Goal: Information Seeking & Learning: Learn about a topic

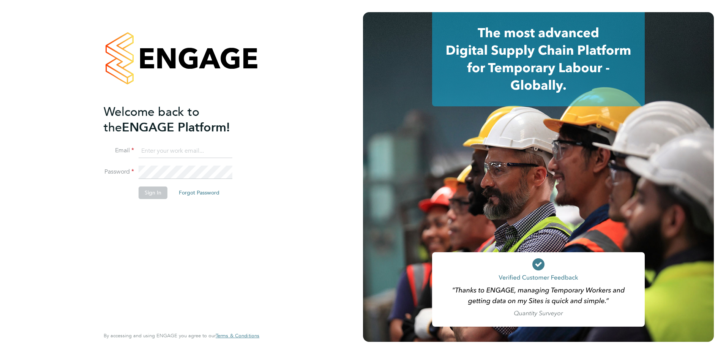
type input "[PERSON_NAME][EMAIL_ADDRESS][PERSON_NAME][DOMAIN_NAME]"
click at [160, 195] on button "Sign In" at bounding box center [153, 192] width 29 height 12
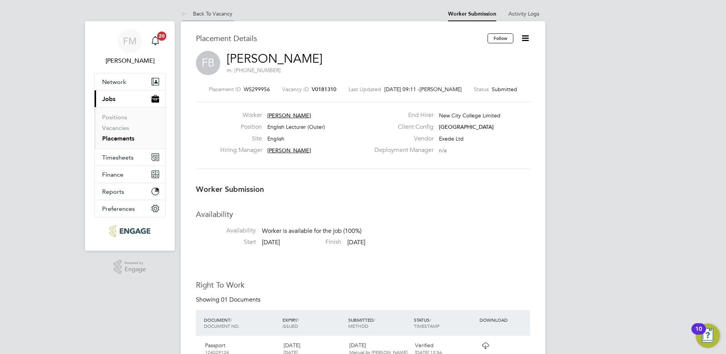
click at [219, 14] on link "Back To Vacancy" at bounding box center [207, 13] width 52 height 7
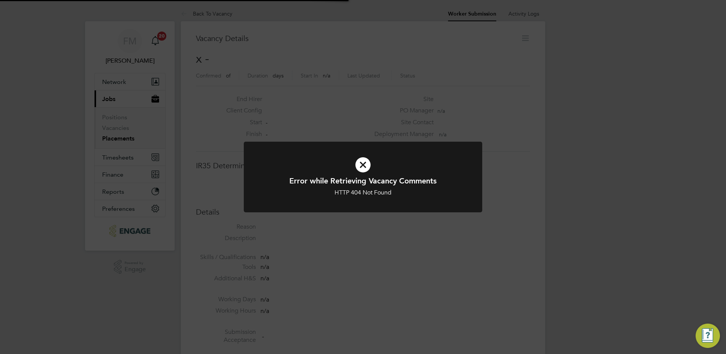
scroll to position [12, 150]
drag, startPoint x: 366, startPoint y: 160, endPoint x: 403, endPoint y: 149, distance: 38.2
click at [366, 160] on icon at bounding box center [362, 165] width 197 height 30
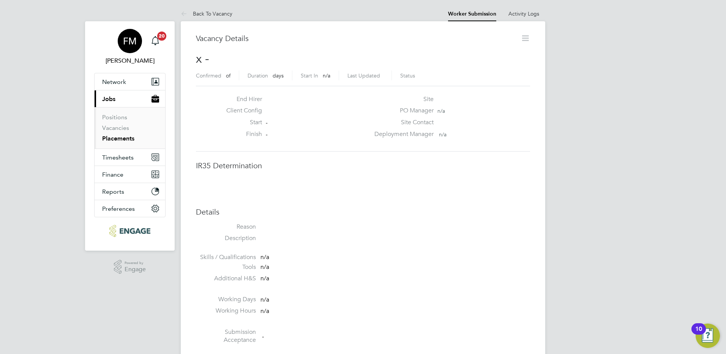
click at [132, 38] on span "FM" at bounding box center [130, 41] width 14 height 10
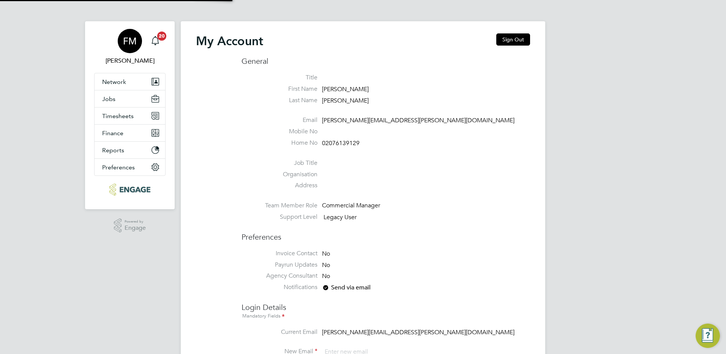
type input "[PERSON_NAME][EMAIL_ADDRESS][PERSON_NAME][DOMAIN_NAME]"
click at [122, 98] on button "Jobs" at bounding box center [129, 98] width 71 height 17
click at [117, 101] on button "Jobs" at bounding box center [129, 98] width 71 height 17
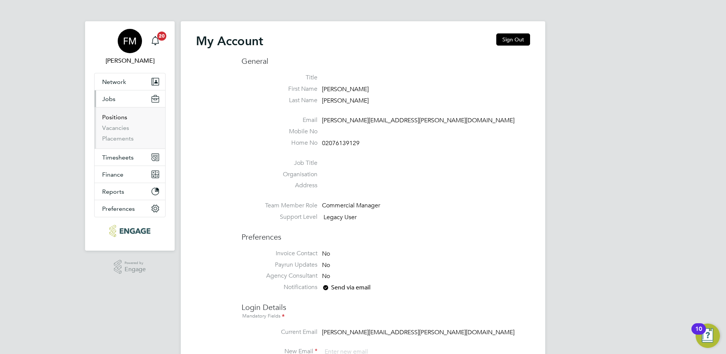
click at [116, 118] on link "Positions" at bounding box center [114, 116] width 25 height 7
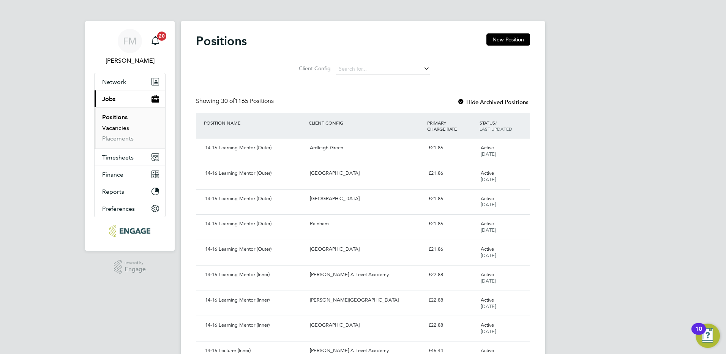
drag, startPoint x: 109, startPoint y: 128, endPoint x: 113, endPoint y: 129, distance: 4.0
click at [110, 128] on link "Vacancies" at bounding box center [115, 127] width 27 height 7
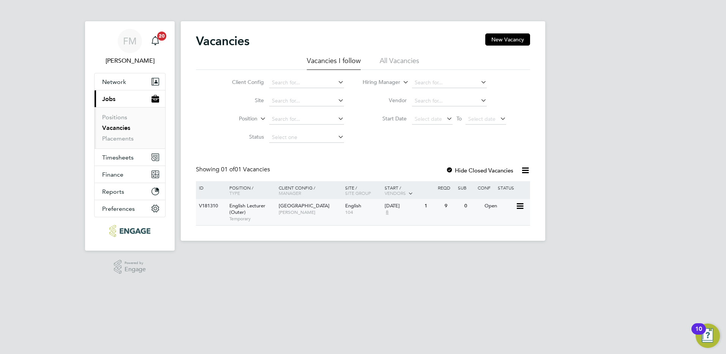
click at [459, 214] on div "V181310 English Lecturer (Outer) Temporary [GEOGRAPHIC_DATA] [GEOGRAPHIC_DATA][…" at bounding box center [363, 212] width 334 height 26
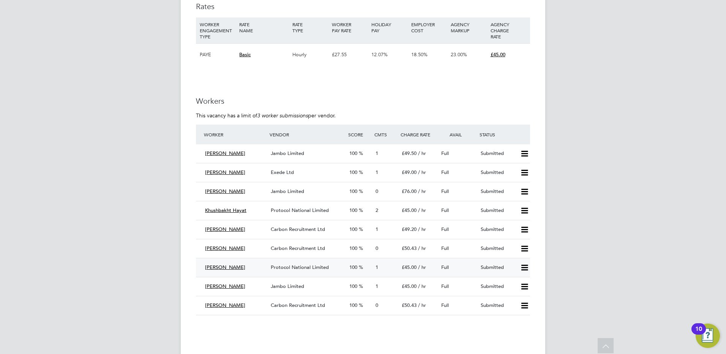
click at [299, 267] on span "Protocol National Limited" at bounding box center [300, 267] width 58 height 6
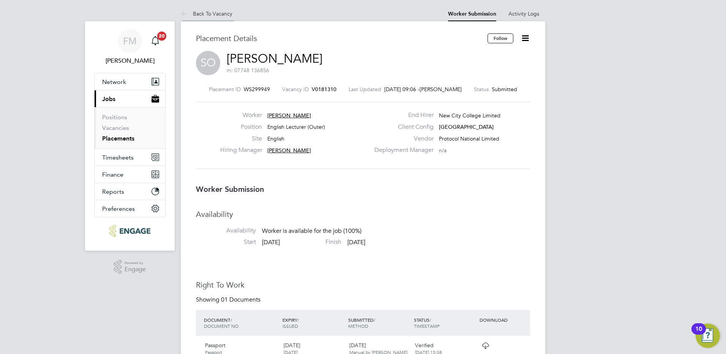
click at [213, 15] on link "Back To Vacancy" at bounding box center [207, 13] width 52 height 7
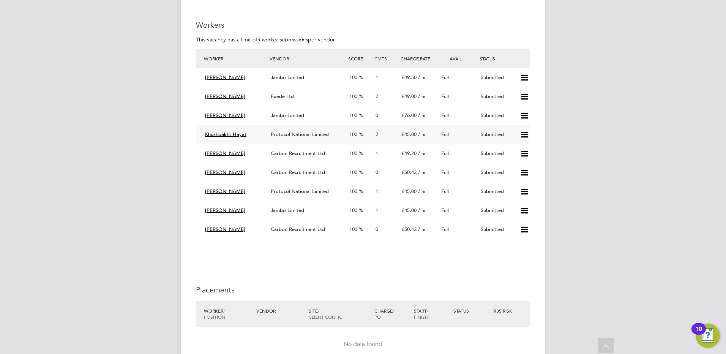
click at [309, 132] on span "Protocol National Limited" at bounding box center [300, 134] width 58 height 6
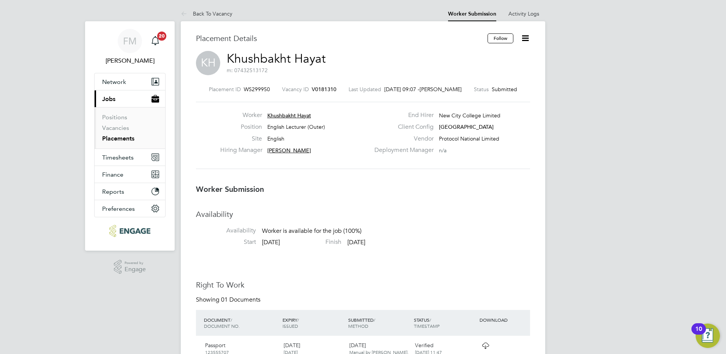
drag, startPoint x: 218, startPoint y: 11, endPoint x: 260, endPoint y: 20, distance: 42.9
click at [218, 11] on link "Back To Vacancy" at bounding box center [207, 13] width 52 height 7
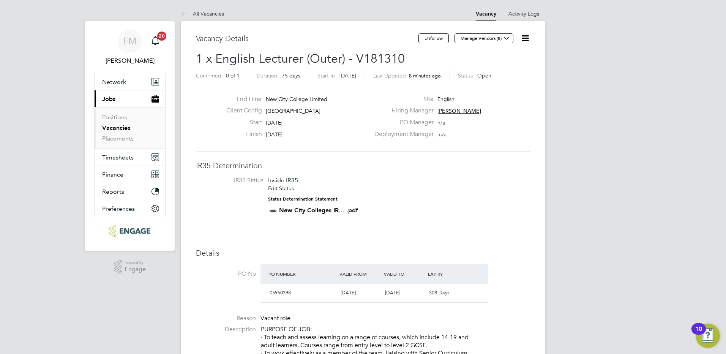
click at [525, 39] on icon at bounding box center [524, 37] width 9 height 9
click at [509, 82] on li "Followers" at bounding box center [507, 81] width 44 height 11
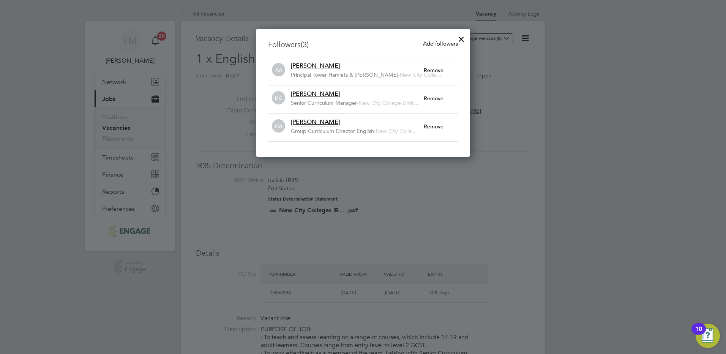
click at [432, 47] on span "Add followers" at bounding box center [440, 43] width 35 height 7
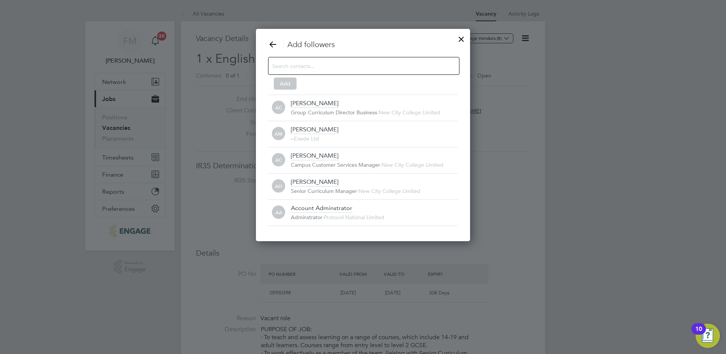
click at [274, 45] on icon at bounding box center [272, 43] width 9 height 9
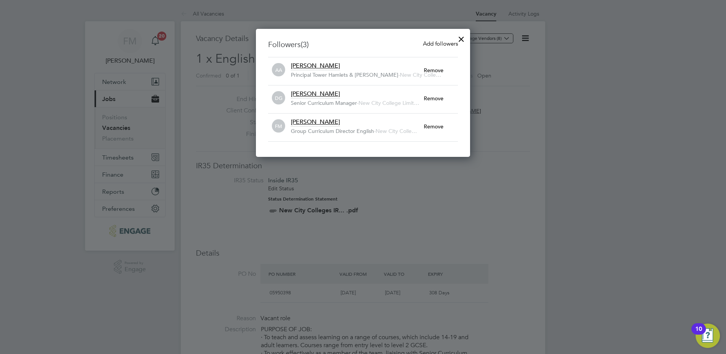
click at [463, 39] on div at bounding box center [461, 37] width 14 height 14
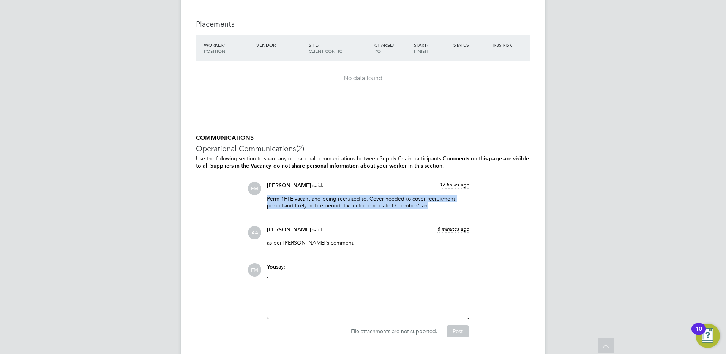
drag, startPoint x: 411, startPoint y: 203, endPoint x: 265, endPoint y: 200, distance: 146.1
click at [265, 200] on div "Fiona Matthews said: 17 hours ago Perm 1FTE vacant and being recruited to. Cove…" at bounding box center [368, 198] width 210 height 33
drag, startPoint x: 265, startPoint y: 200, endPoint x: 231, endPoint y: 213, distance: 36.2
click at [231, 213] on div "COMMUNICATIONS Operational Communications (2) Use the following section to shar…" at bounding box center [363, 235] width 334 height 203
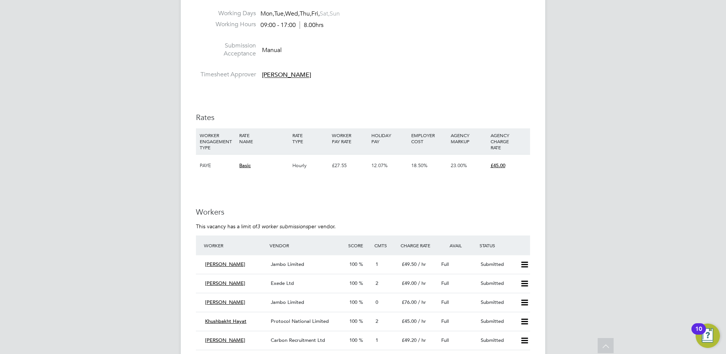
scroll to position [1101, 0]
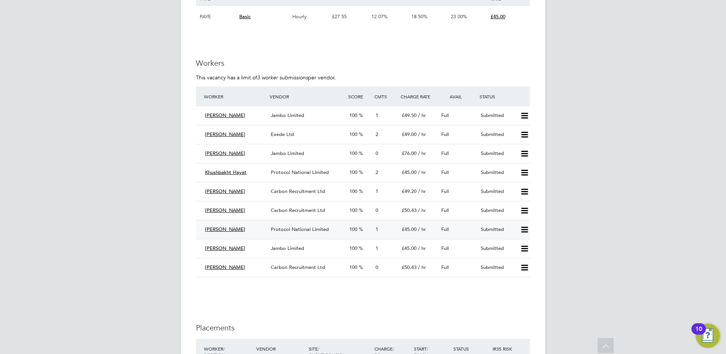
click at [304, 230] on span "Protocol National Limited" at bounding box center [300, 229] width 58 height 6
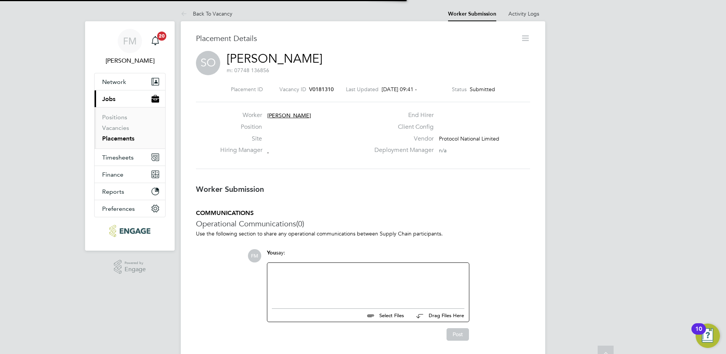
scroll to position [4, 4]
